Goal: Task Accomplishment & Management: Manage account settings

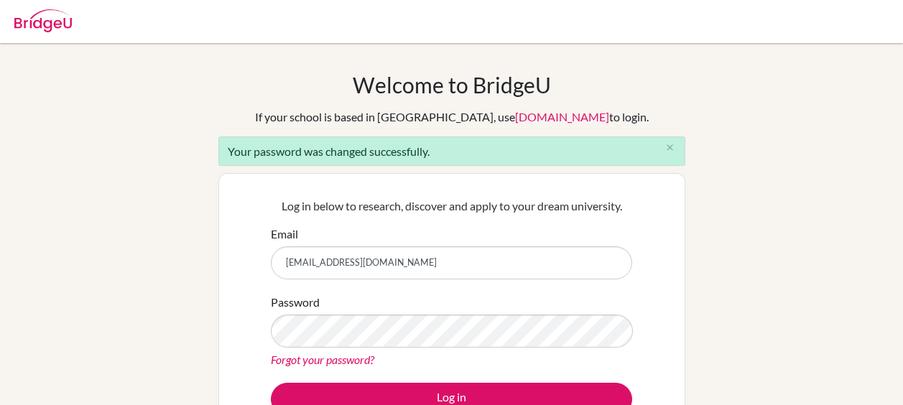
scroll to position [28, 0]
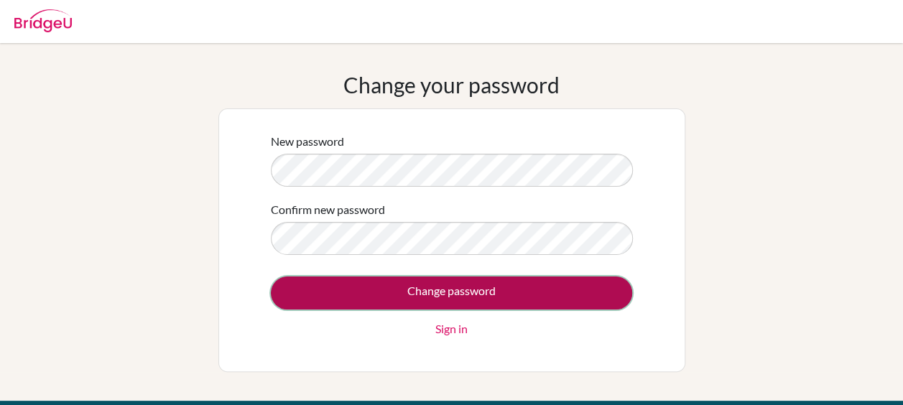
click at [581, 300] on input "Change password" at bounding box center [452, 293] width 362 height 33
